Goal: Information Seeking & Learning: Learn about a topic

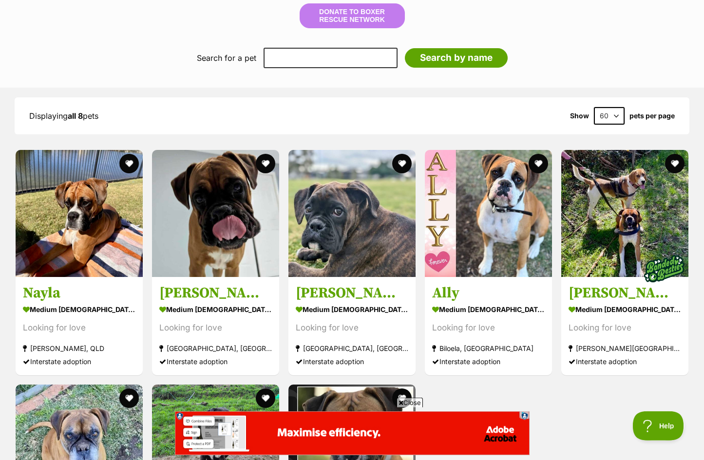
scroll to position [807, 0]
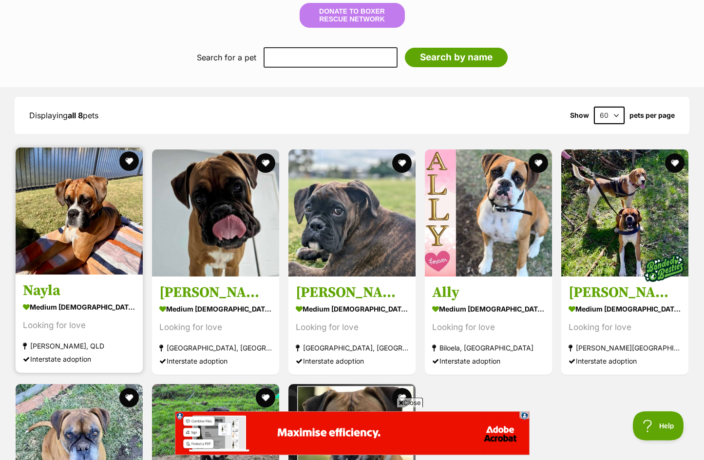
click at [37, 281] on h3 "Nayla" at bounding box center [79, 290] width 112 height 19
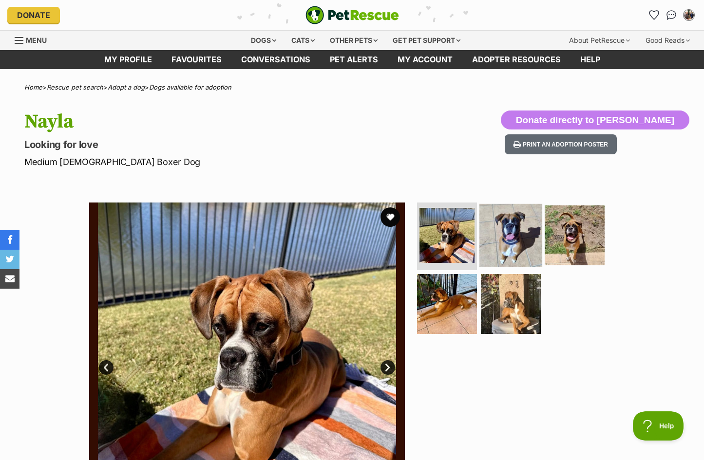
click at [503, 235] on img at bounding box center [510, 235] width 63 height 63
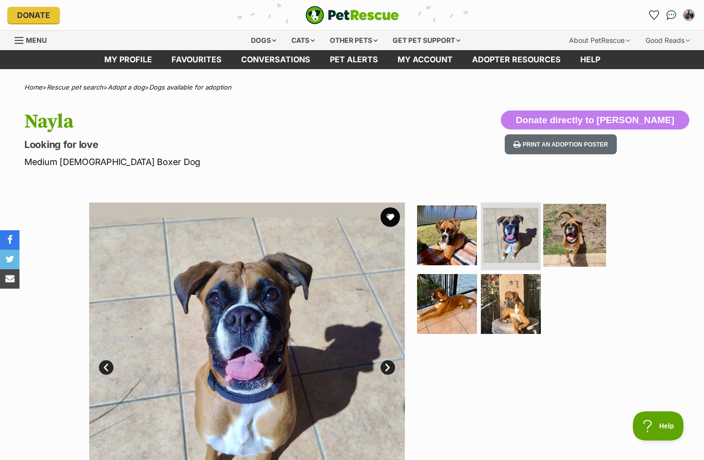
click at [574, 248] on img at bounding box center [574, 235] width 63 height 63
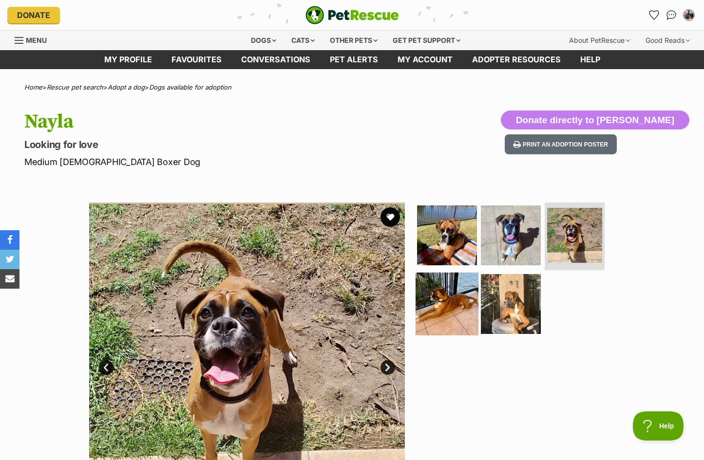
click at [458, 310] on img at bounding box center [446, 304] width 63 height 63
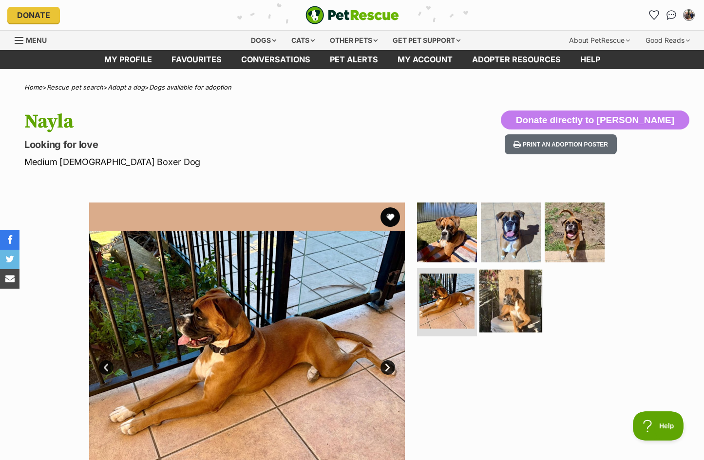
click at [516, 312] on img at bounding box center [510, 301] width 63 height 63
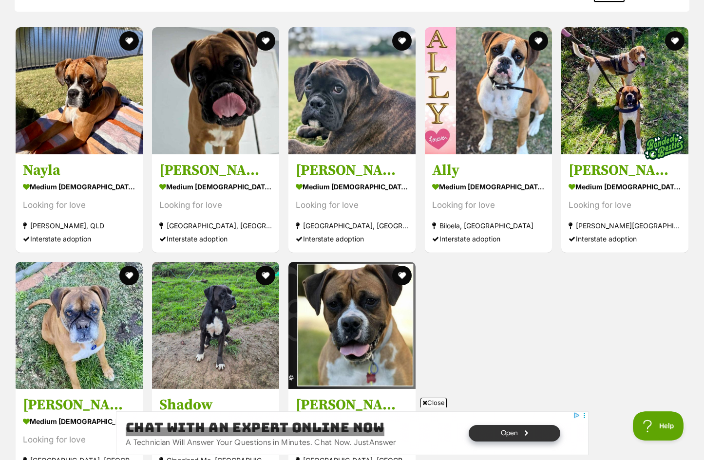
scroll to position [939, 0]
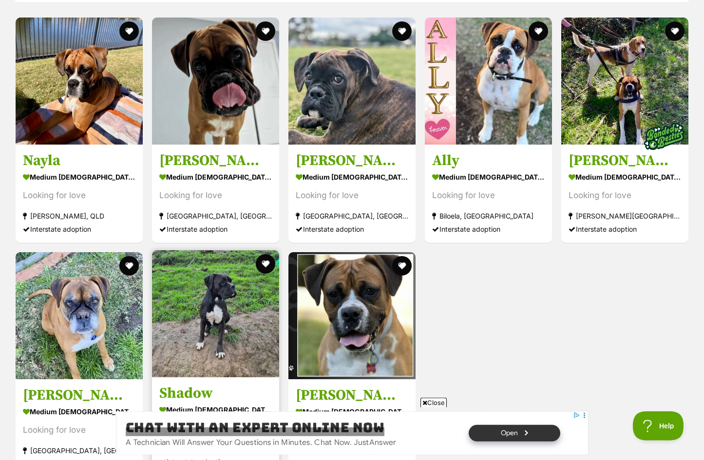
click at [233, 290] on img at bounding box center [215, 313] width 127 height 127
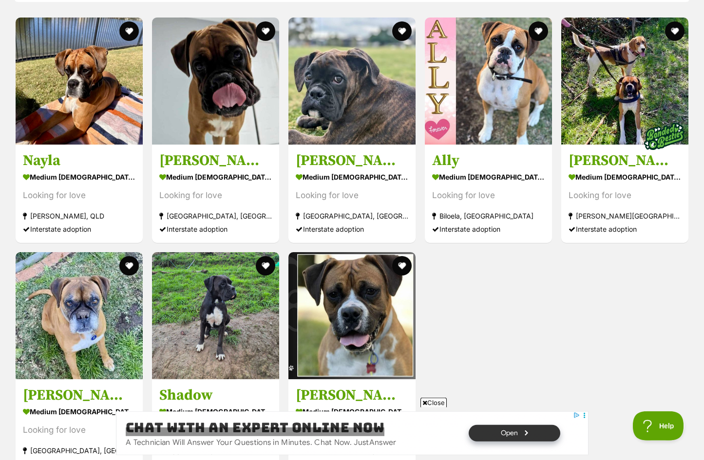
scroll to position [0, 0]
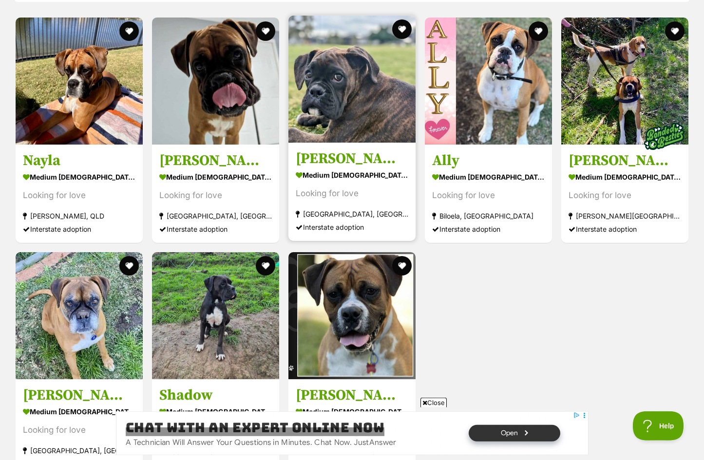
click at [364, 70] on img at bounding box center [351, 79] width 127 height 127
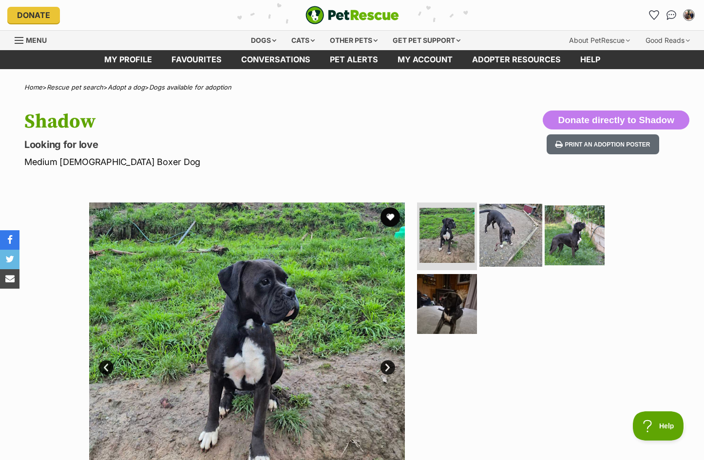
click at [510, 247] on img at bounding box center [510, 235] width 63 height 63
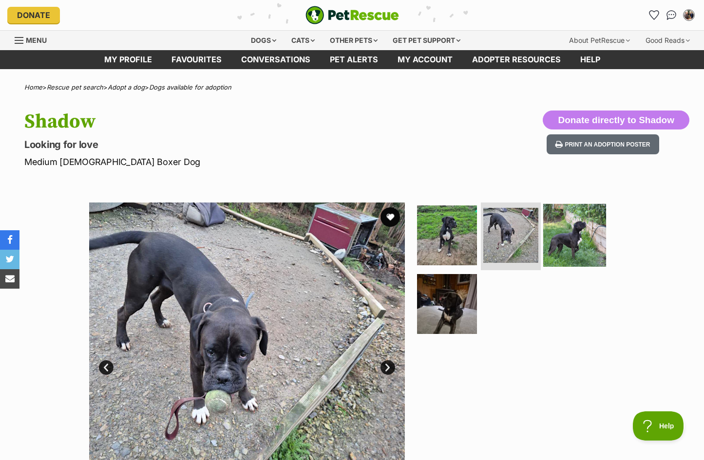
click at [552, 246] on img at bounding box center [574, 235] width 63 height 63
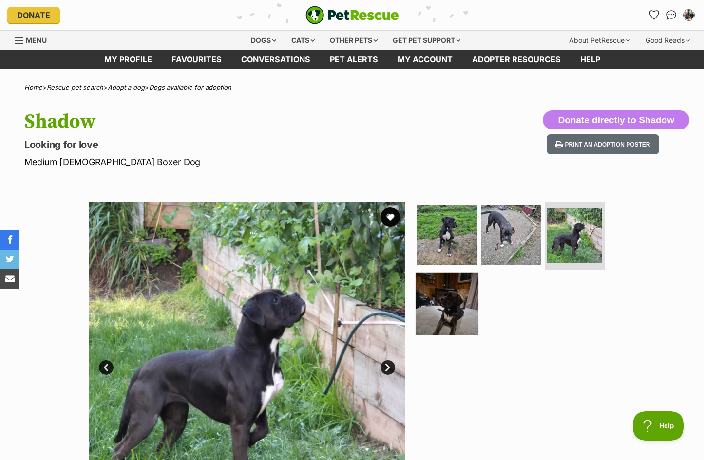
click at [451, 307] on img at bounding box center [446, 304] width 63 height 63
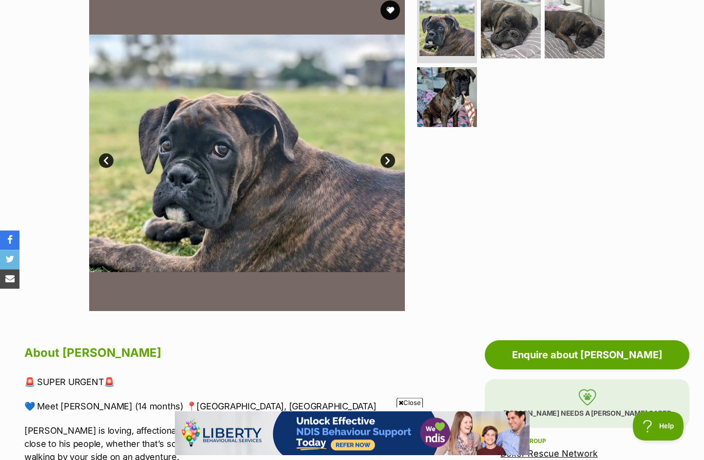
click at [386, 168] on link "Next" at bounding box center [387, 160] width 15 height 15
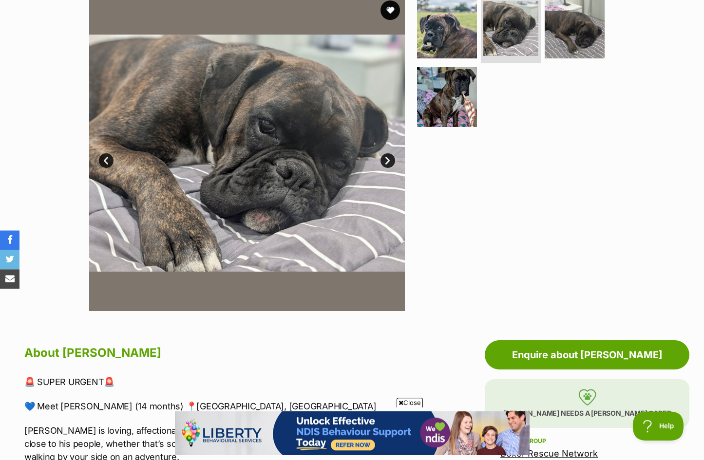
click at [386, 167] on link "Next" at bounding box center [387, 160] width 15 height 15
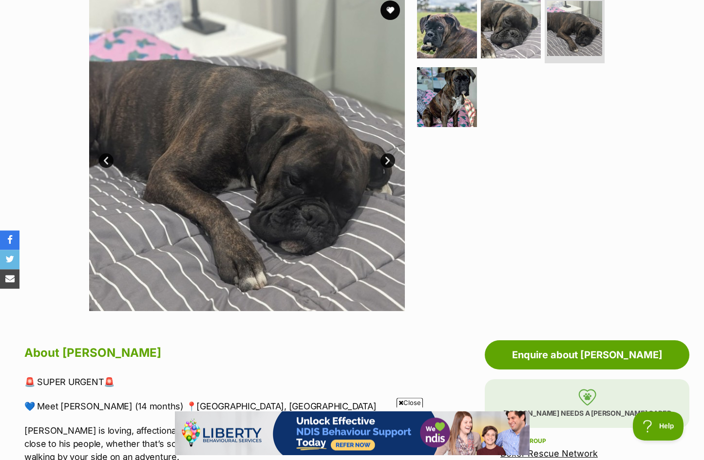
click at [386, 166] on link "Next" at bounding box center [387, 160] width 15 height 15
